Goal: Navigation & Orientation: Understand site structure

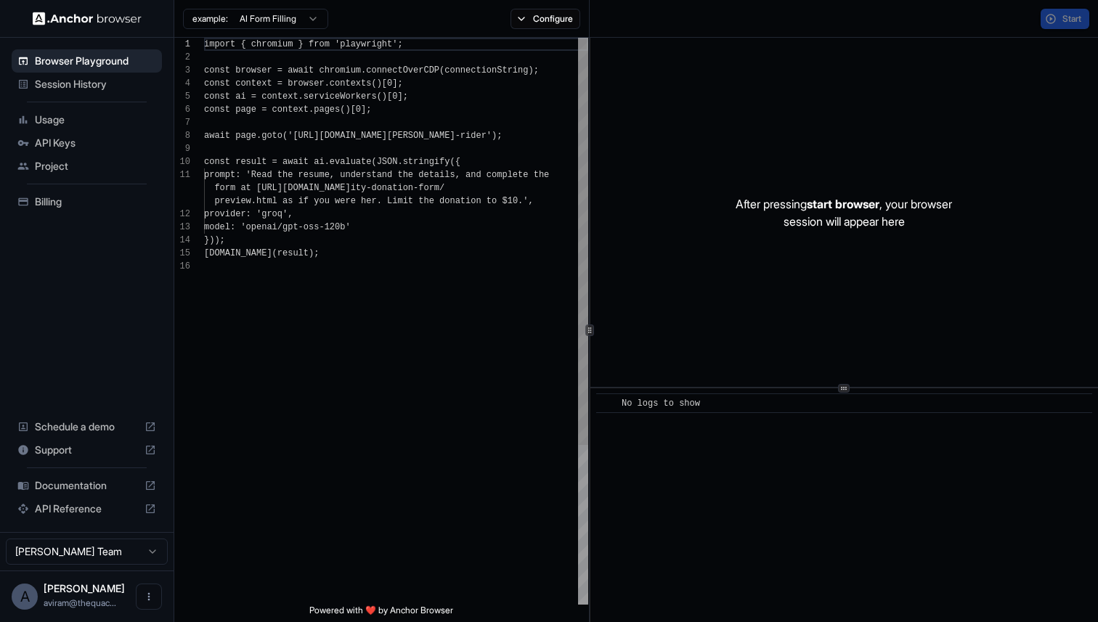
scroll to position [131, 0]
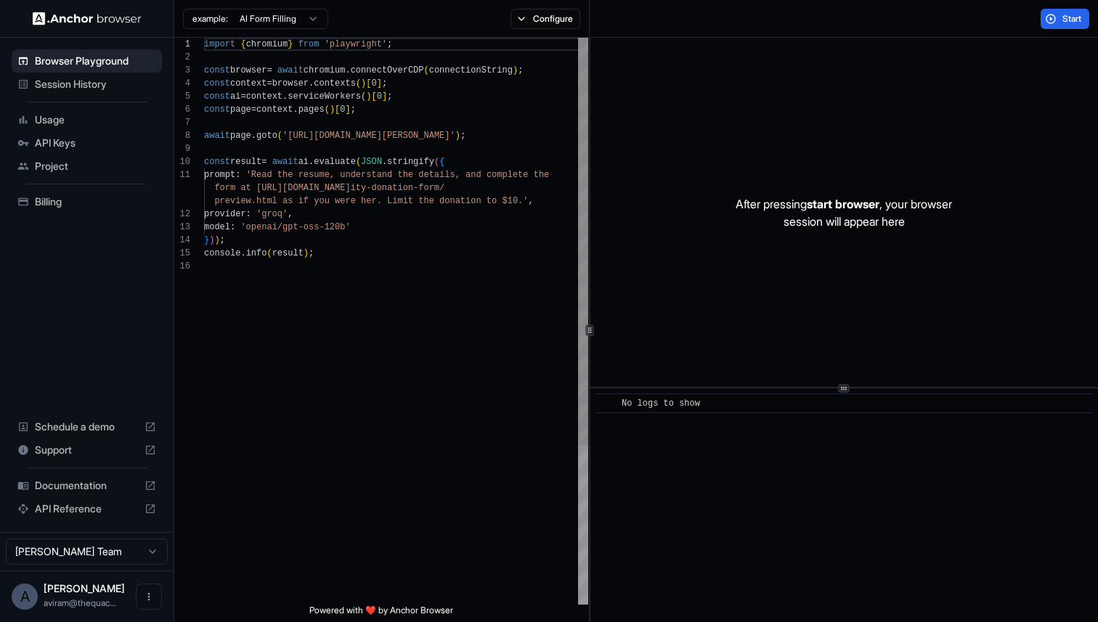
type textarea "**********"
click at [482, 248] on div "import { chromium } from 'playwright' ; const browser = await chromium . connec…" at bounding box center [396, 432] width 384 height 789
click at [105, 89] on span "Session History" at bounding box center [95, 84] width 121 height 15
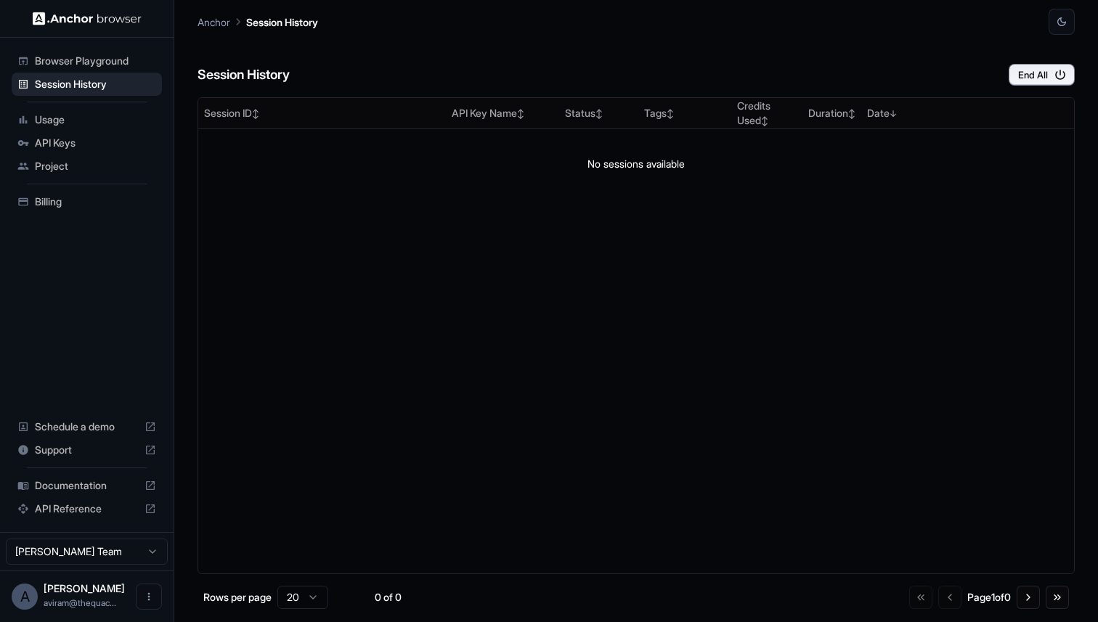
click at [107, 57] on span "Browser Playground" at bounding box center [95, 61] width 121 height 15
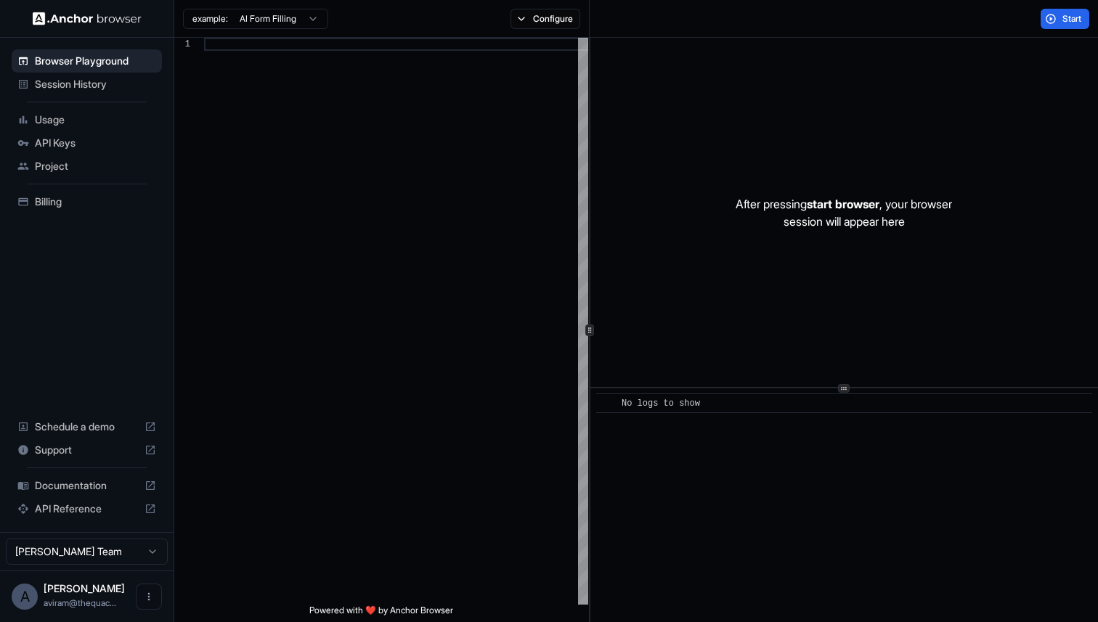
scroll to position [131, 0]
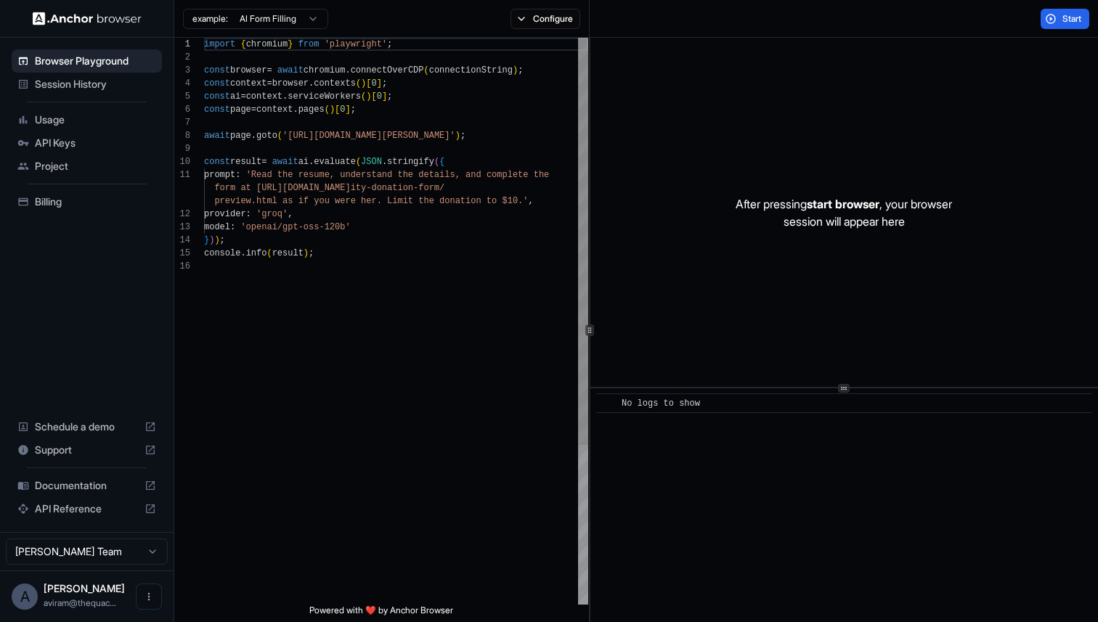
click at [107, 102] on ul "Browser Playground Session History Usage API Keys Project Billing" at bounding box center [87, 132] width 162 height 176
click at [107, 121] on span "Usage" at bounding box center [95, 120] width 121 height 15
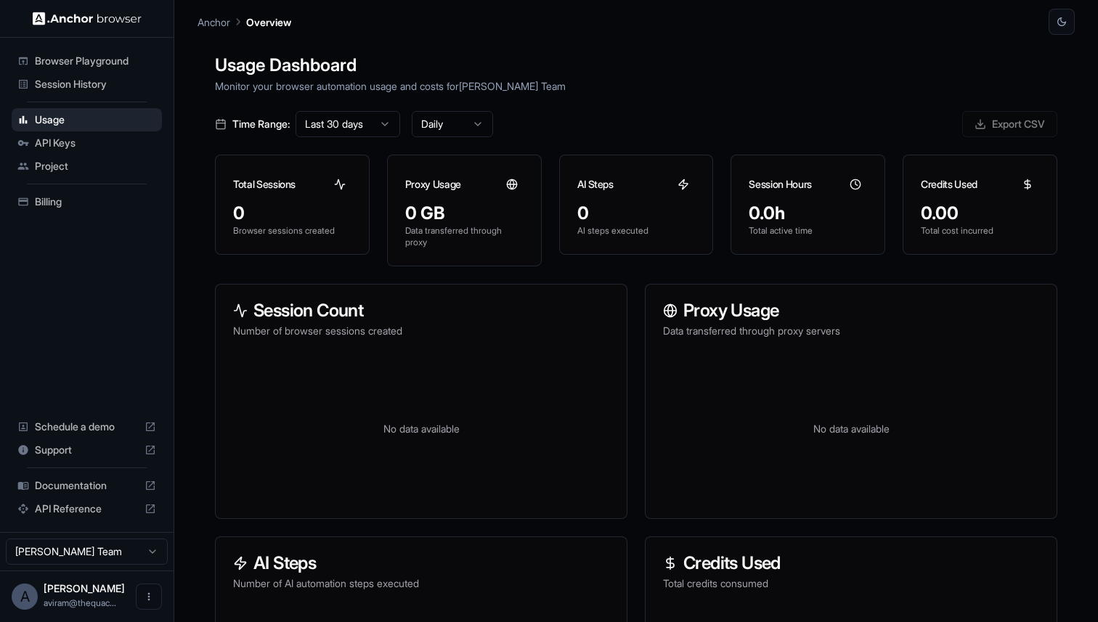
click at [107, 151] on div "API Keys" at bounding box center [87, 142] width 150 height 23
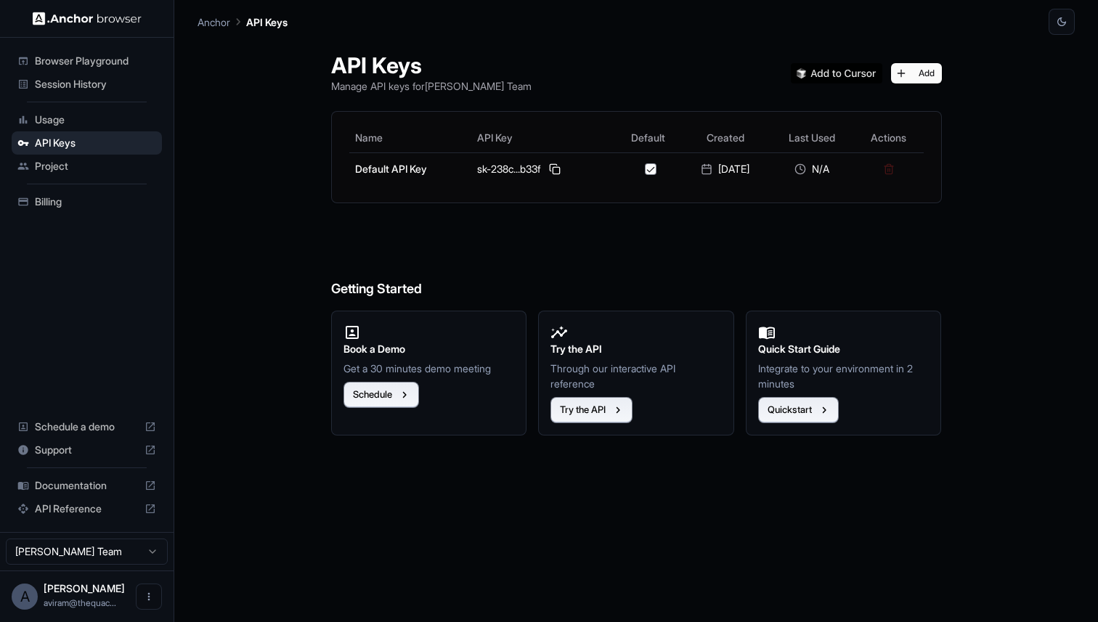
click at [105, 182] on ul "Browser Playground Session History Usage API Keys Project Billing" at bounding box center [87, 132] width 162 height 176
click at [94, 187] on ul "Browser Playground Session History Usage API Keys Project Billing" at bounding box center [87, 132] width 162 height 176
click at [92, 168] on span "Project" at bounding box center [95, 166] width 121 height 15
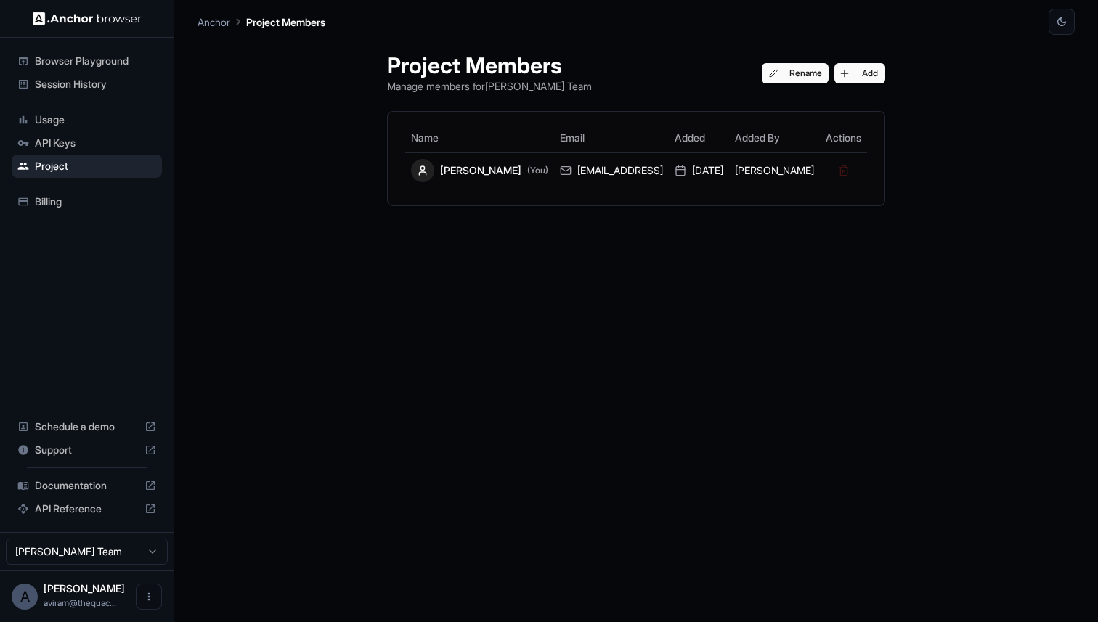
click at [93, 143] on span "API Keys" at bounding box center [95, 143] width 121 height 15
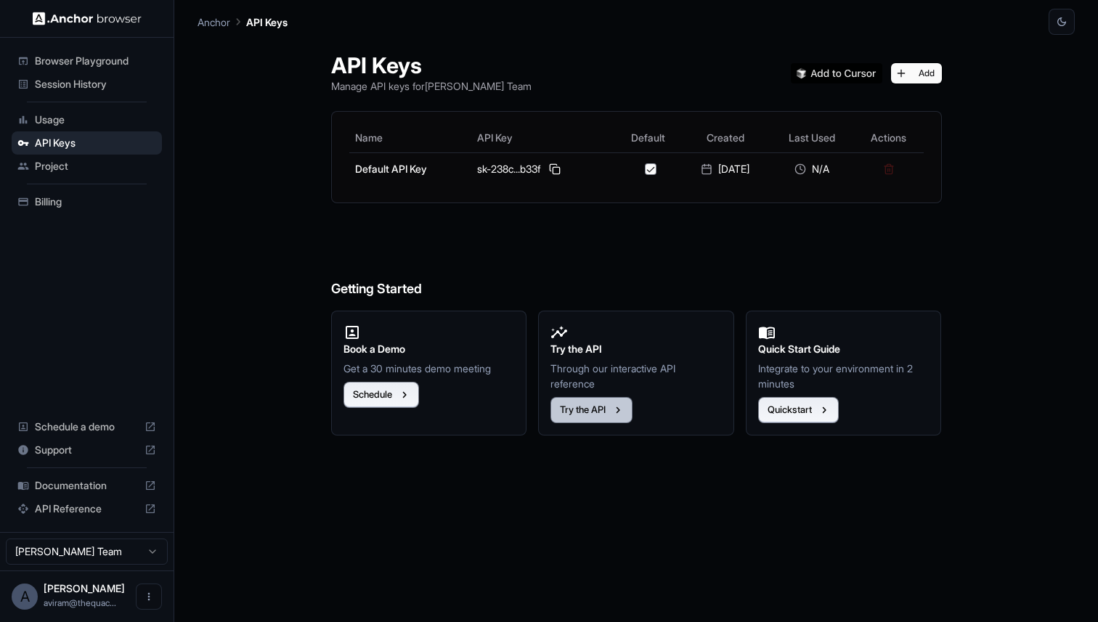
click at [614, 415] on icon "button" at bounding box center [618, 410] width 13 height 13
